Goal: Entertainment & Leisure: Consume media (video, audio)

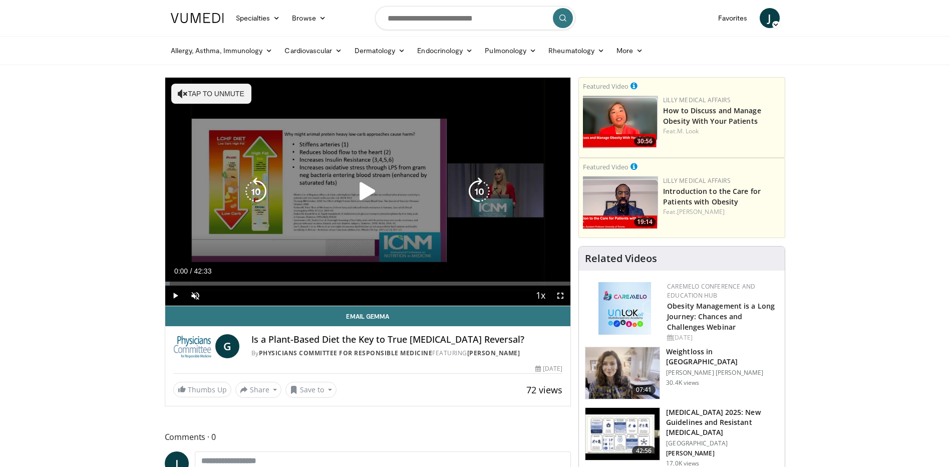
click at [221, 96] on button "Tap to unmute" at bounding box center [211, 94] width 80 height 20
click at [365, 193] on icon "Video Player" at bounding box center [368, 191] width 28 height 28
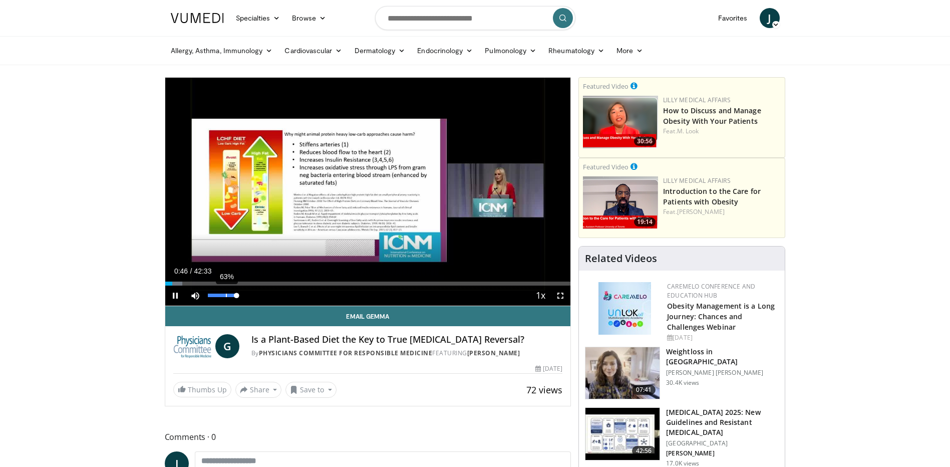
click at [226, 295] on div "63%" at bounding box center [222, 296] width 29 height 4
click at [221, 294] on div "47%" at bounding box center [222, 296] width 29 height 4
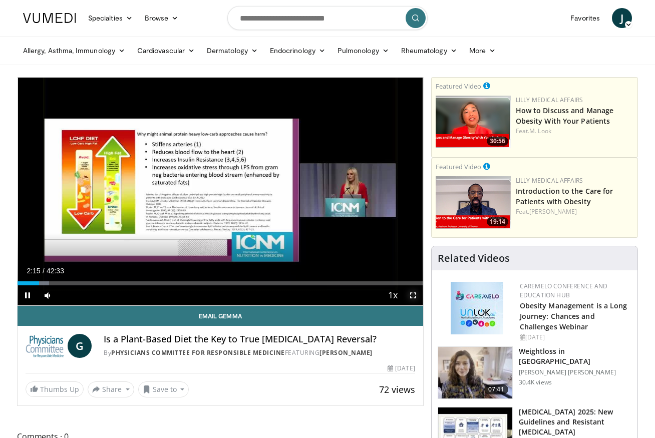
click at [414, 295] on span "Video Player" at bounding box center [413, 295] width 20 height 20
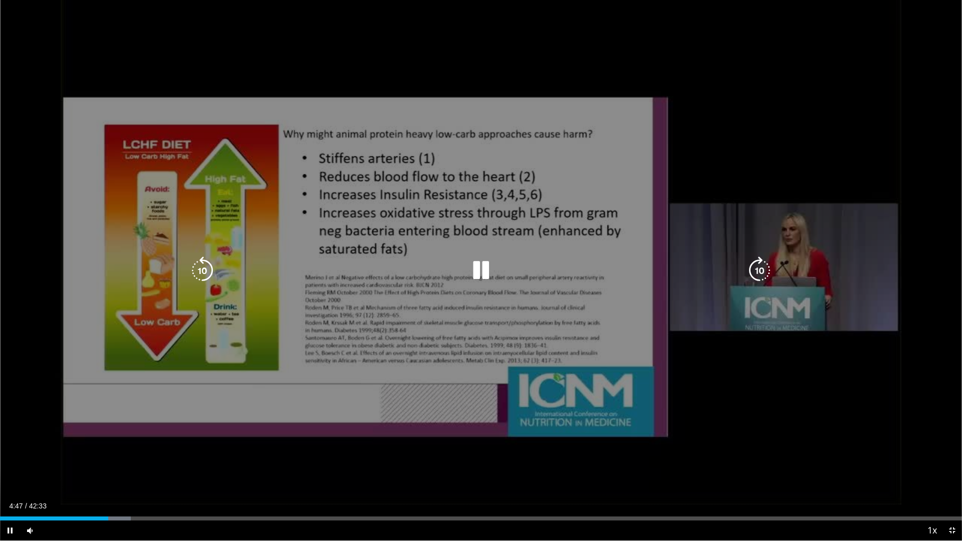
click at [397, 181] on div "10 seconds Tap to unmute" at bounding box center [481, 270] width 962 height 540
click at [471, 270] on icon "Video Player" at bounding box center [481, 270] width 28 height 28
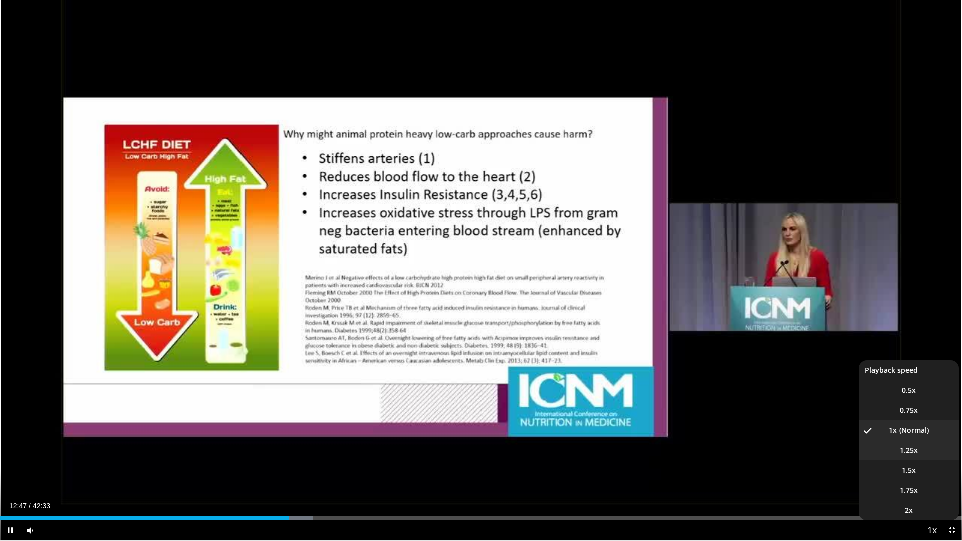
click at [910, 451] on span "1.25x" at bounding box center [909, 450] width 18 height 10
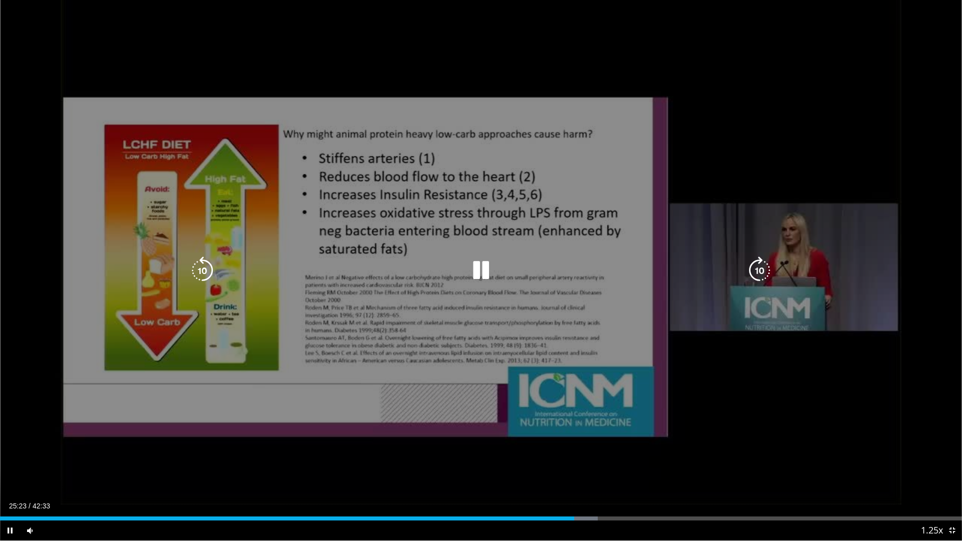
drag, startPoint x: 375, startPoint y: 221, endPoint x: 349, endPoint y: 217, distance: 25.9
click at [375, 221] on div "10 seconds Tap to unmute" at bounding box center [481, 270] width 962 height 540
